Goal: Information Seeking & Learning: Learn about a topic

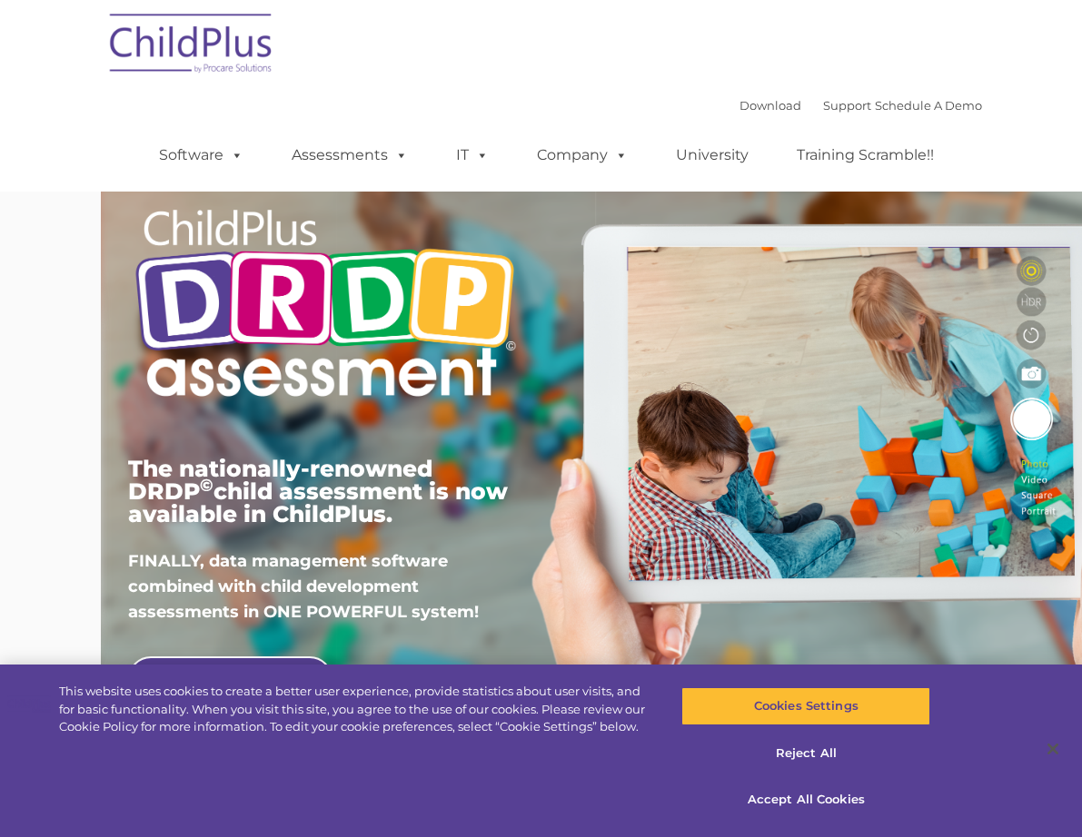
type input ""
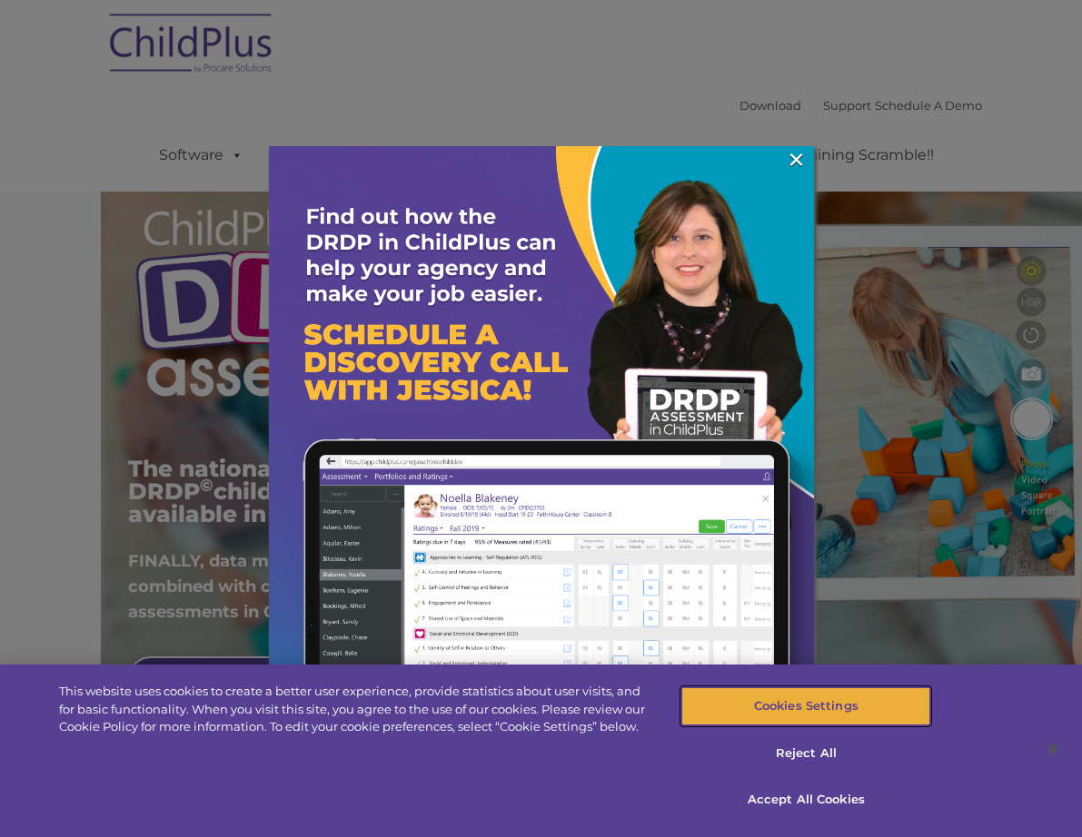
click at [816, 718] on button "Cookies Settings" at bounding box center [805, 706] width 249 height 38
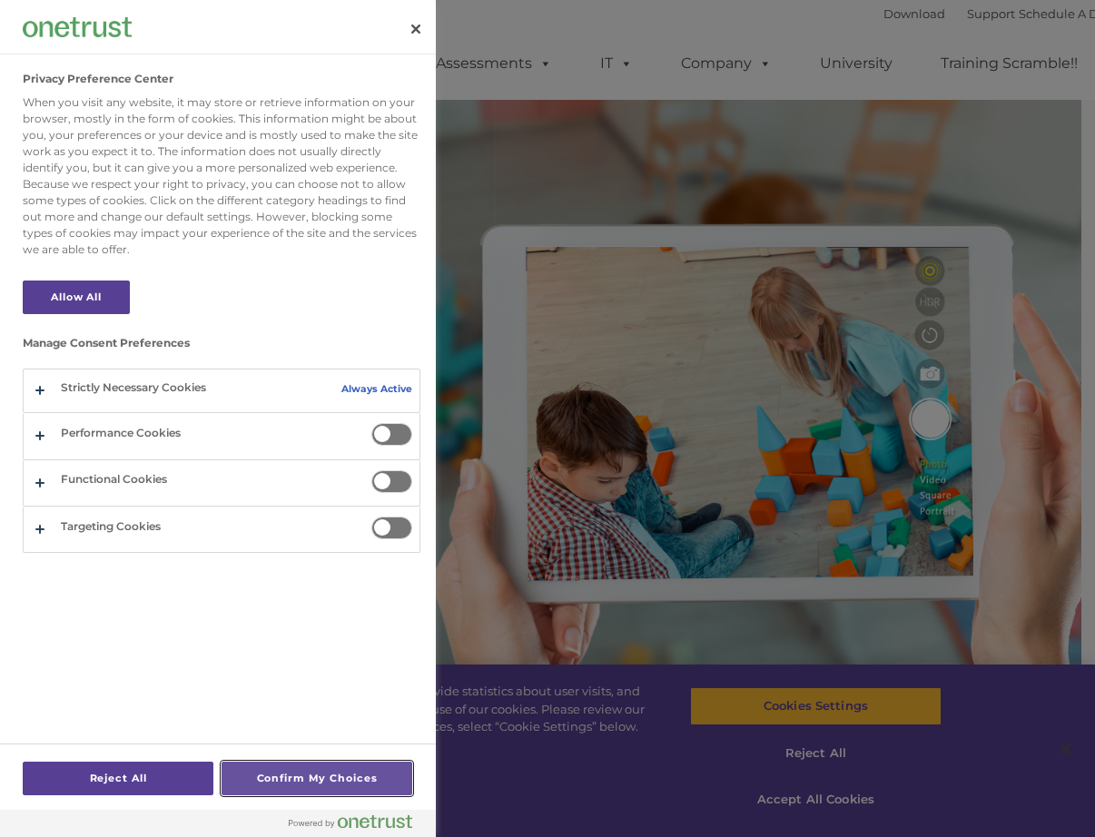
click at [301, 779] on button "Confirm My Choices" at bounding box center [317, 779] width 191 height 34
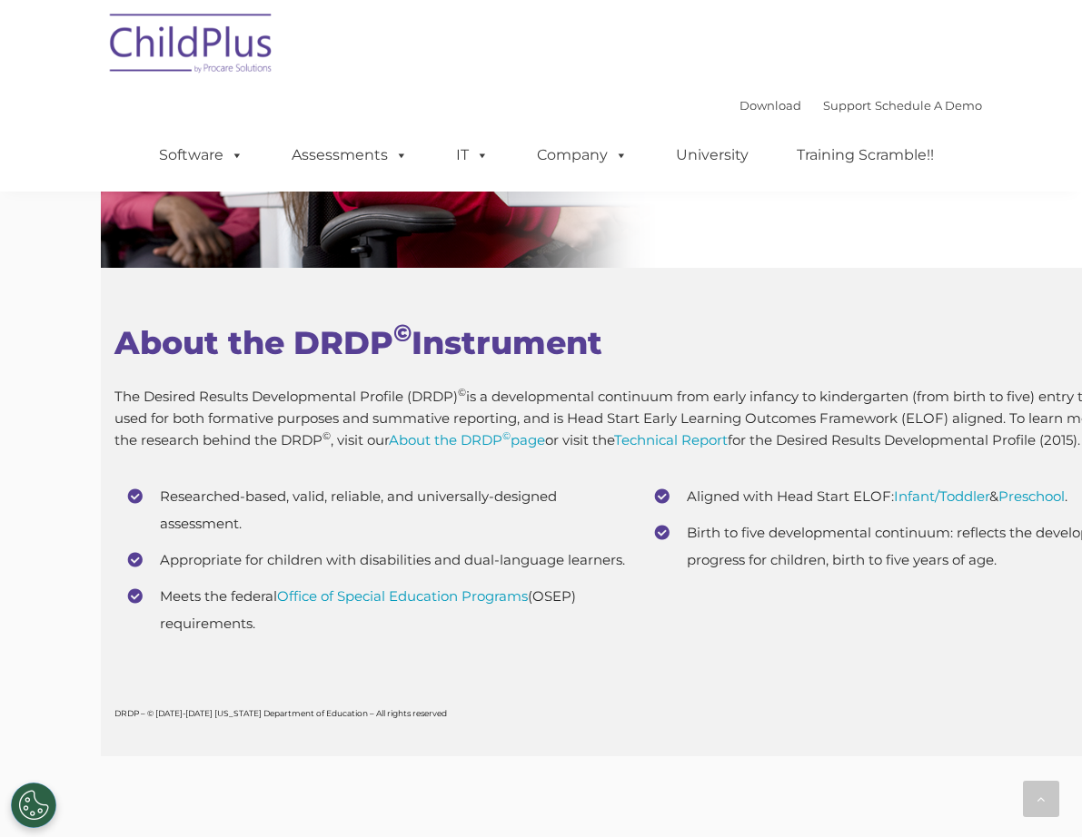
scroll to position [6747, 0]
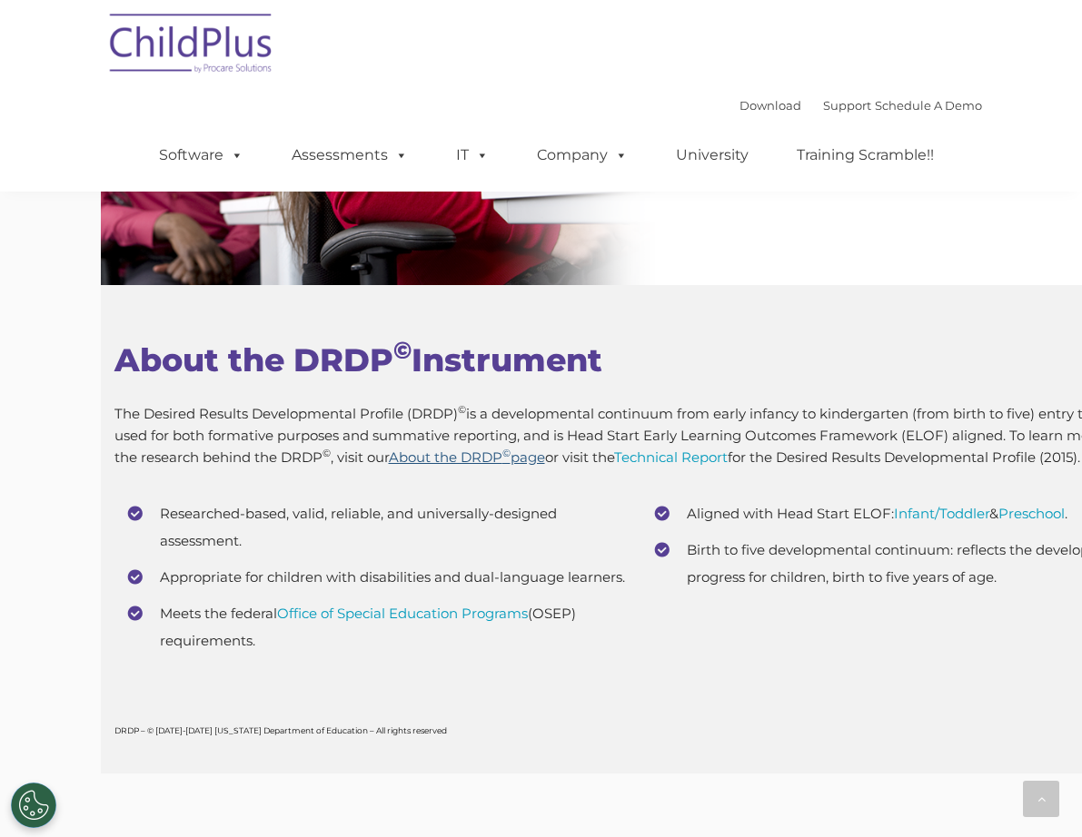
click at [391, 449] on link "About the DRDP © page" at bounding box center [467, 457] width 156 height 17
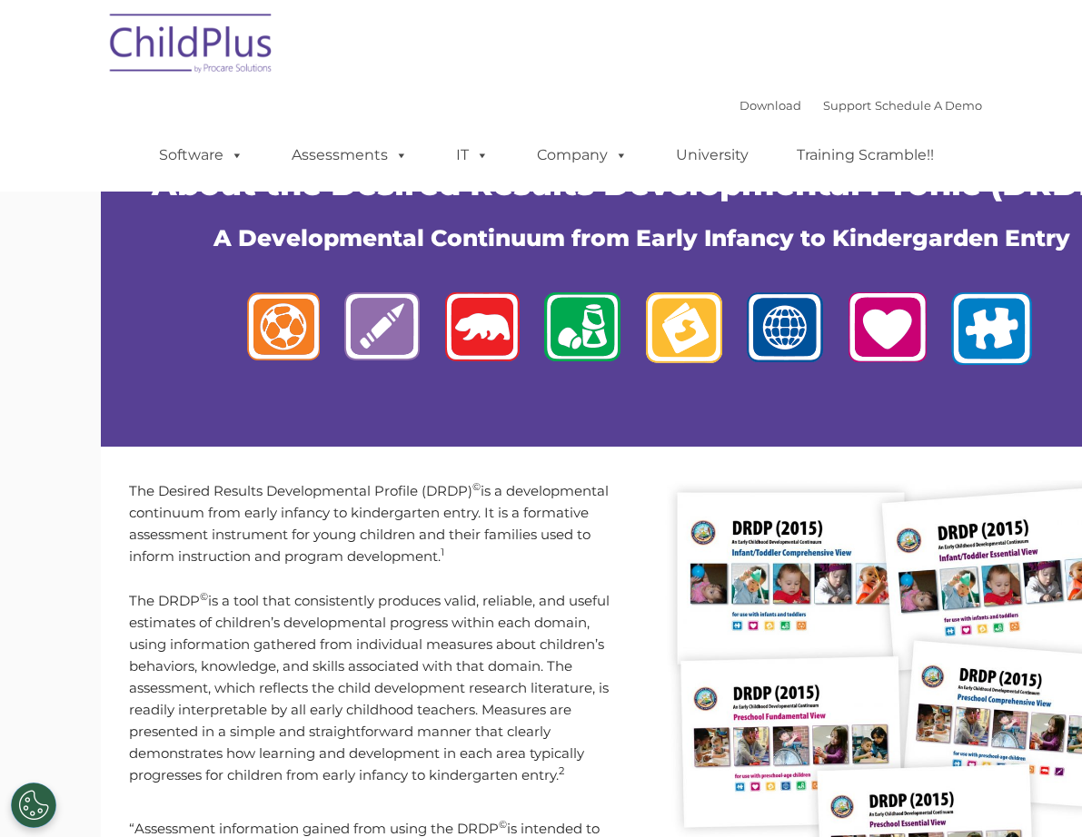
click at [412, 528] on p "The Desired Results Developmental Profile (DRDP) © is a developmental continuum…" at bounding box center [378, 523] width 499 height 87
